Goal: Information Seeking & Learning: Find specific fact

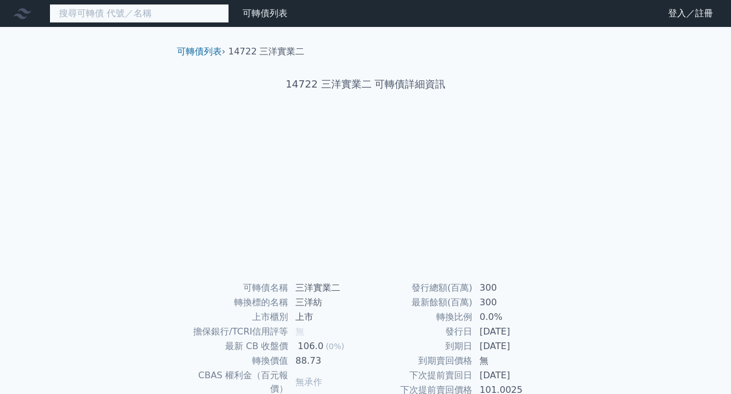
click at [102, 15] on input at bounding box center [139, 13] width 180 height 19
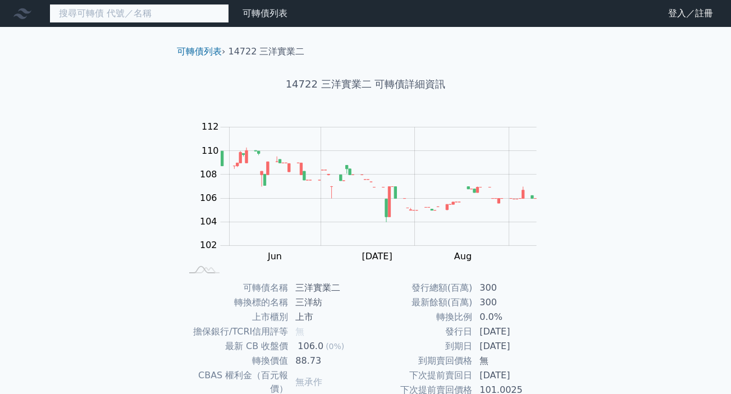
paste input "54391高技一"
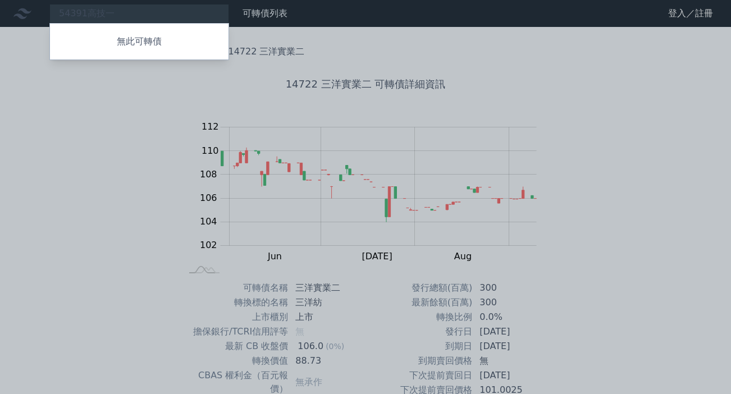
click at [125, 10] on div at bounding box center [365, 197] width 731 height 394
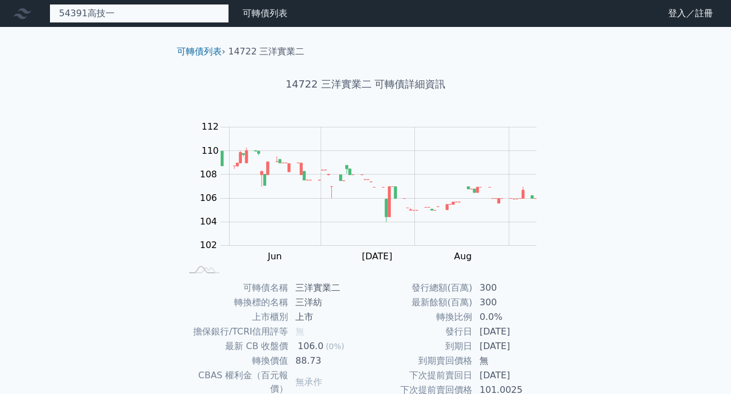
click at [122, 10] on div "54391高技一 無此可轉債" at bounding box center [139, 13] width 180 height 19
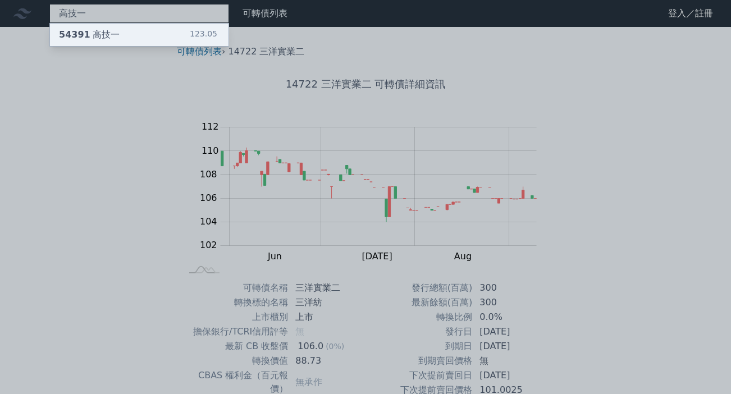
type input "高技一"
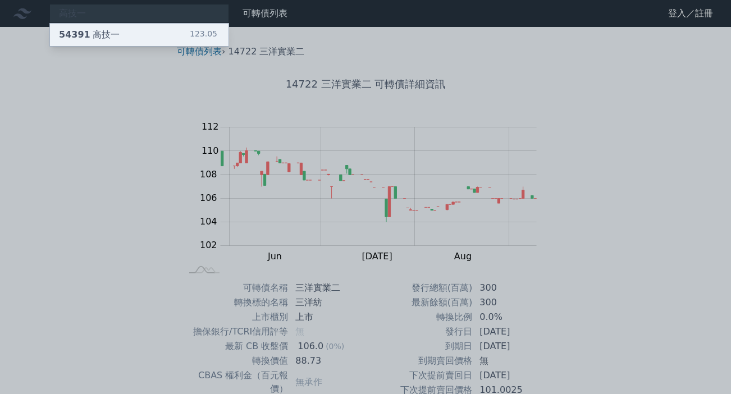
click at [114, 35] on div "54391 高技一" at bounding box center [89, 34] width 61 height 13
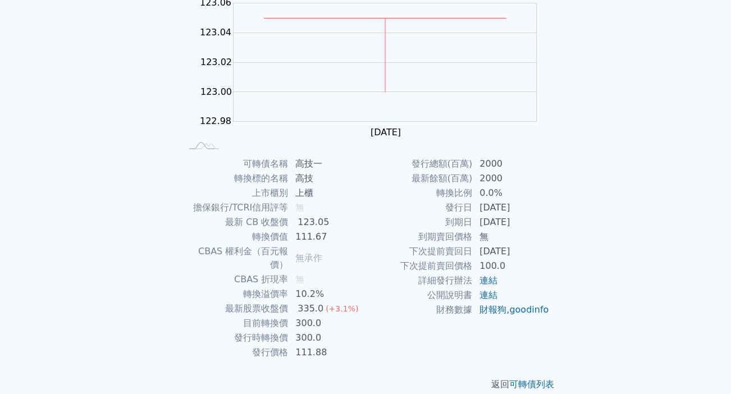
scroll to position [126, 0]
drag, startPoint x: 481, startPoint y: 221, endPoint x: 517, endPoint y: 221, distance: 35.9
click at [541, 221] on td "[DATE]" at bounding box center [511, 220] width 77 height 15
copy td "[DATE]"
click at [495, 280] on link "連結" at bounding box center [488, 278] width 18 height 11
